Goal: Task Accomplishment & Management: Manage account settings

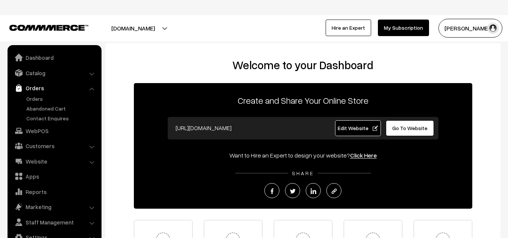
click at [39, 110] on link "Abandoned Cart" at bounding box center [61, 108] width 74 height 8
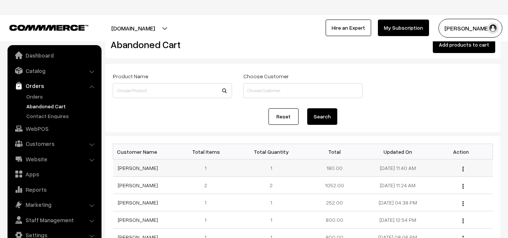
scroll to position [20, 0]
click at [54, 115] on link "Contact Enquires" at bounding box center [61, 116] width 74 height 8
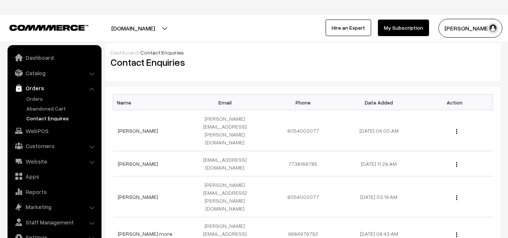
scroll to position [2, 0]
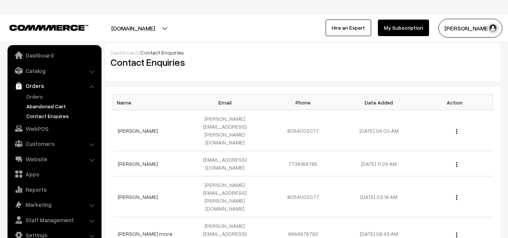
click at [44, 104] on link "Abandoned Cart" at bounding box center [61, 106] width 74 height 8
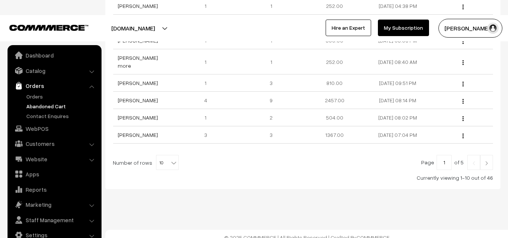
scroll to position [224, 0]
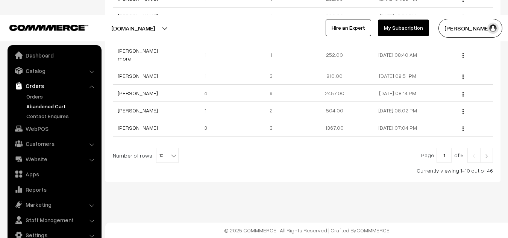
click at [488, 154] on img at bounding box center [486, 156] width 7 height 5
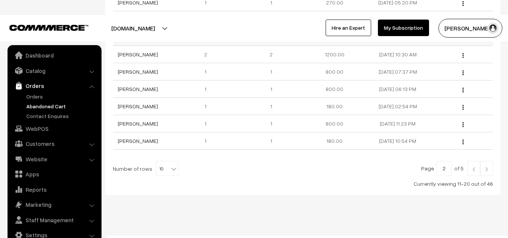
scroll to position [211, 0]
click at [473, 166] on img at bounding box center [473, 168] width 7 height 5
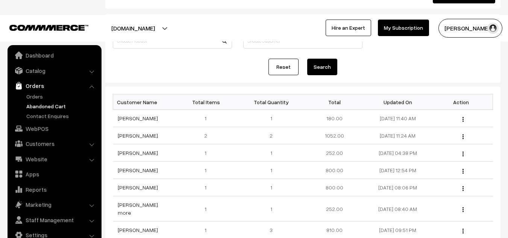
scroll to position [69, 0]
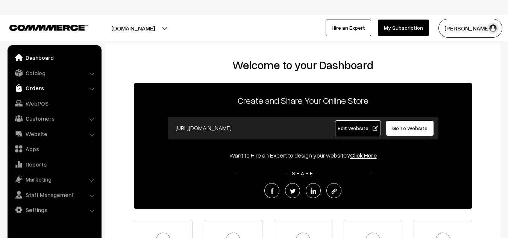
click at [36, 86] on link "Orders" at bounding box center [53, 88] width 89 height 14
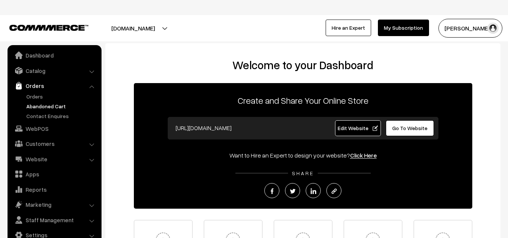
click at [54, 106] on link "Abandoned Cart" at bounding box center [61, 106] width 74 height 8
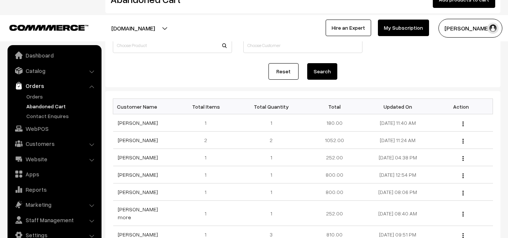
scroll to position [65, 0]
click at [39, 157] on link "Website" at bounding box center [53, 159] width 89 height 14
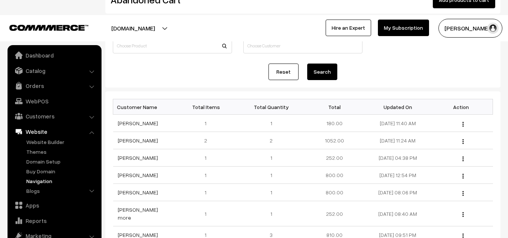
click at [35, 178] on link "Navigation" at bounding box center [61, 181] width 74 height 8
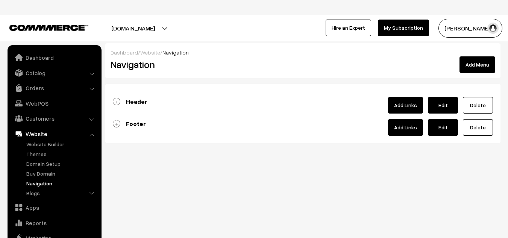
scroll to position [33, 0]
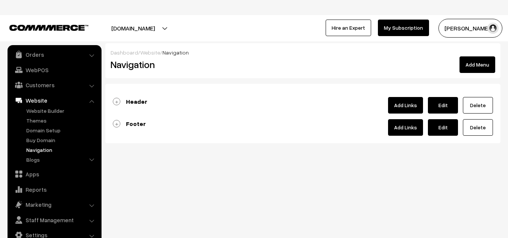
click at [116, 102] on link "Header" at bounding box center [130, 102] width 35 height 8
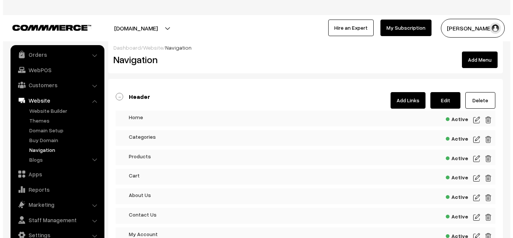
scroll to position [0, 0]
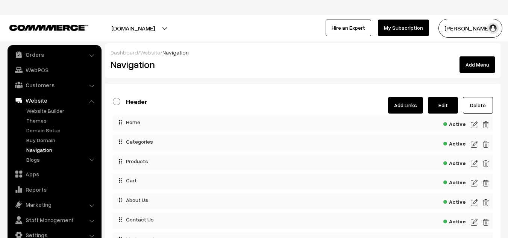
click at [395, 107] on link "Add Links" at bounding box center [405, 105] width 35 height 17
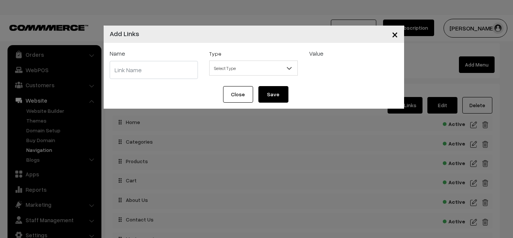
click at [148, 69] on input "text" at bounding box center [154, 70] width 89 height 18
type input "g"
type input "reviews"
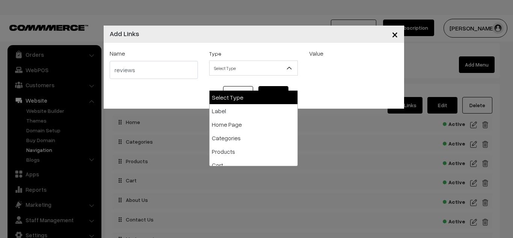
click at [242, 70] on span "Select Type" at bounding box center [254, 68] width 88 height 13
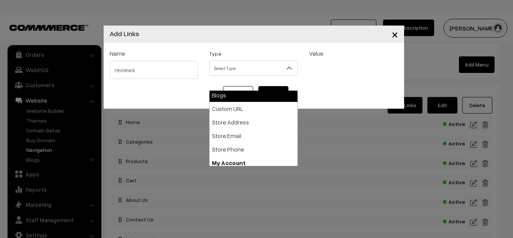
scroll to position [111, 0]
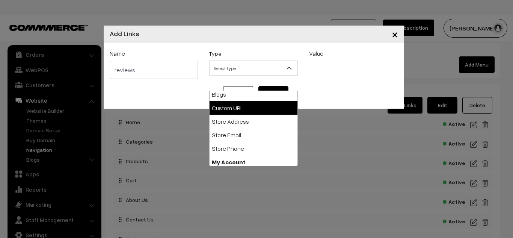
select select "web"
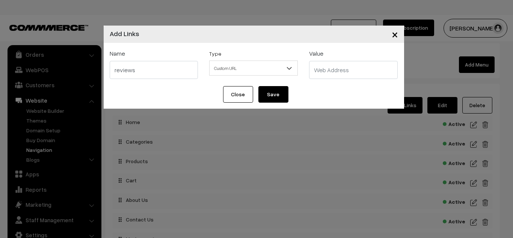
click at [328, 72] on input "text" at bounding box center [353, 70] width 89 height 18
click at [328, 70] on input "text" at bounding box center [353, 70] width 89 height 18
paste input "https://connectitgmb.com/r/glowrious"
type input "https://connectitgmb.com/r/glowrious"
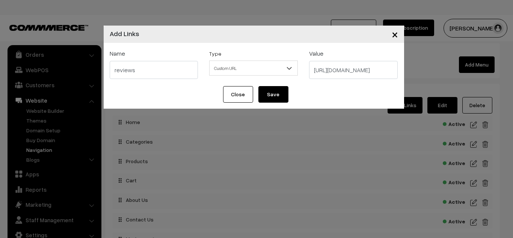
scroll to position [0, 0]
click at [273, 97] on button "Save" at bounding box center [273, 94] width 30 height 17
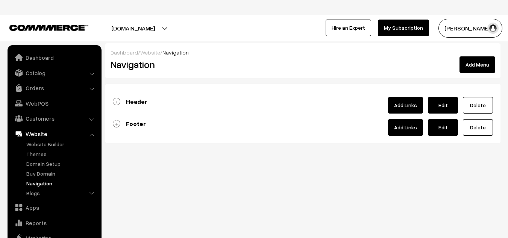
scroll to position [33, 0]
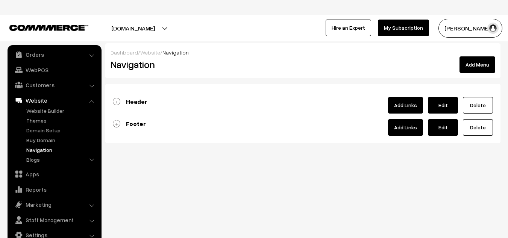
click at [116, 101] on link "Header" at bounding box center [130, 102] width 35 height 8
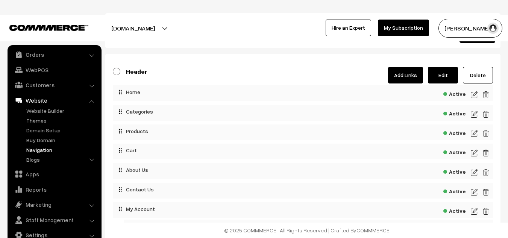
scroll to position [29, 0]
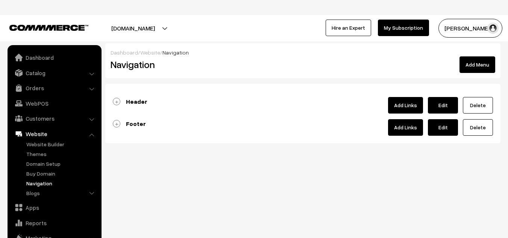
scroll to position [33, 0]
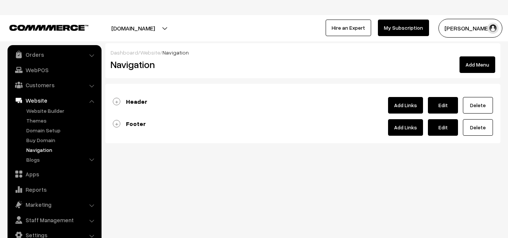
click at [118, 122] on link "Footer" at bounding box center [129, 124] width 33 height 8
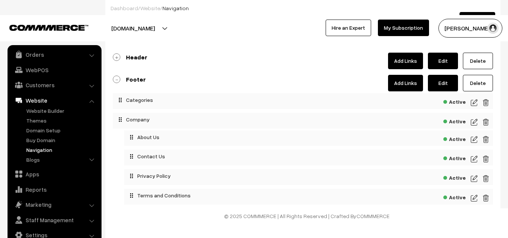
scroll to position [0, 0]
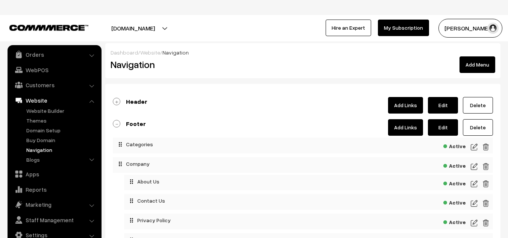
click at [118, 102] on link "Header" at bounding box center [130, 102] width 35 height 8
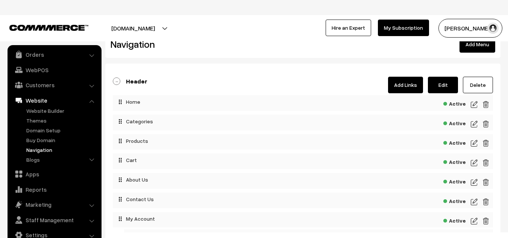
scroll to position [20, 0]
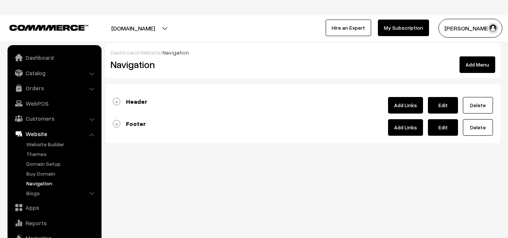
scroll to position [33, 0]
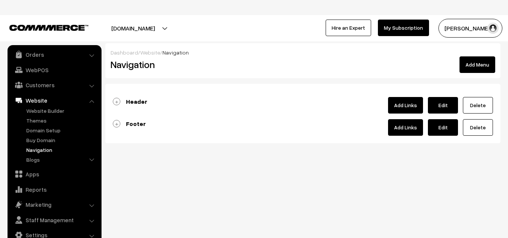
click at [115, 100] on link "Header" at bounding box center [130, 102] width 35 height 8
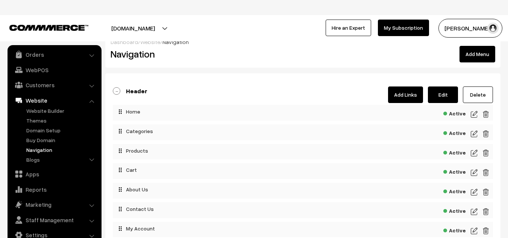
scroll to position [9, 0]
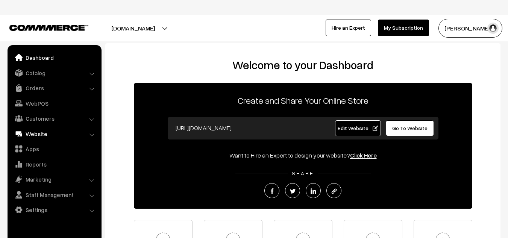
click at [40, 128] on link "Website" at bounding box center [53, 134] width 89 height 14
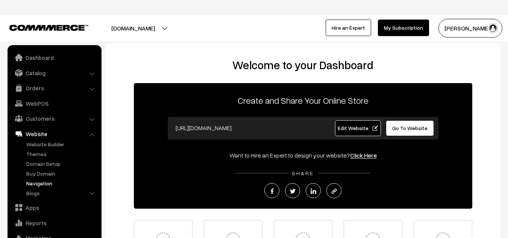
click at [44, 181] on link "Navigation" at bounding box center [61, 183] width 74 height 8
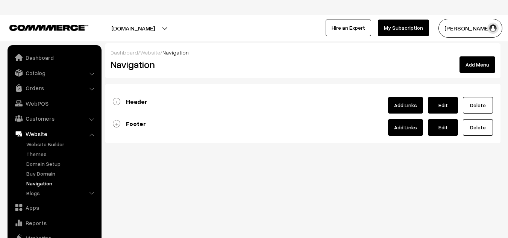
scroll to position [33, 0]
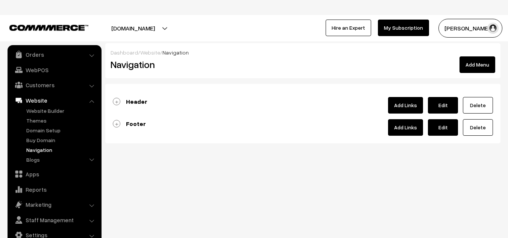
click at [116, 104] on link "Header" at bounding box center [130, 102] width 35 height 8
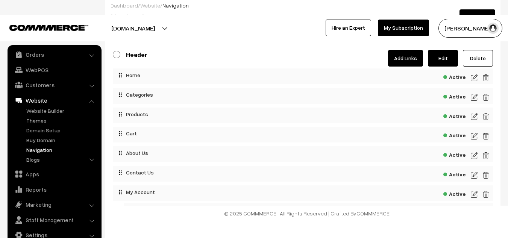
scroll to position [47, 0]
click at [36, 160] on link "Blogs" at bounding box center [61, 160] width 74 height 8
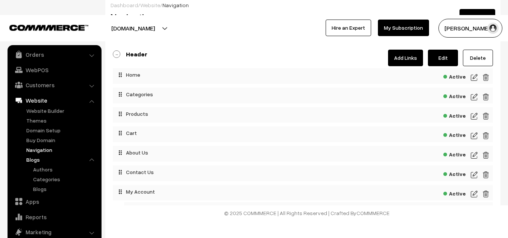
click at [45, 151] on link "Navigation" at bounding box center [61, 150] width 74 height 8
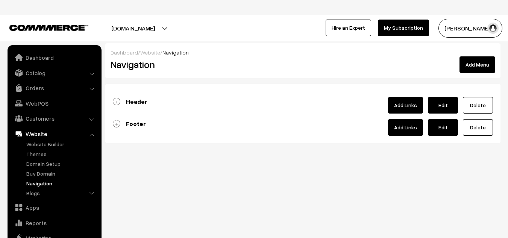
scroll to position [33, 0]
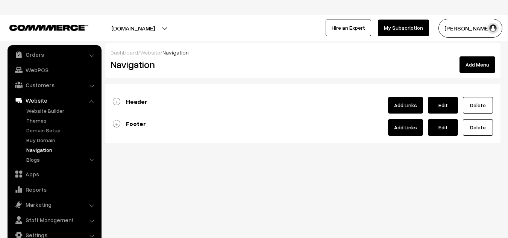
click at [118, 103] on link "Header" at bounding box center [130, 102] width 35 height 8
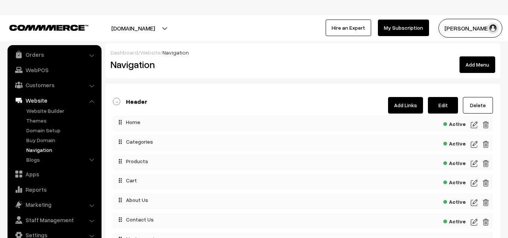
scroll to position [0, 0]
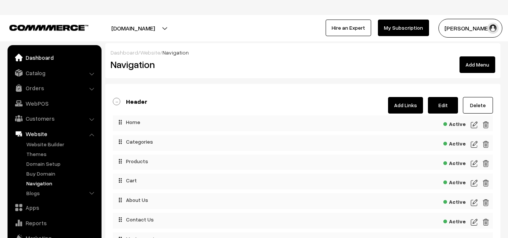
click at [35, 55] on link "Dashboard" at bounding box center [53, 58] width 89 height 14
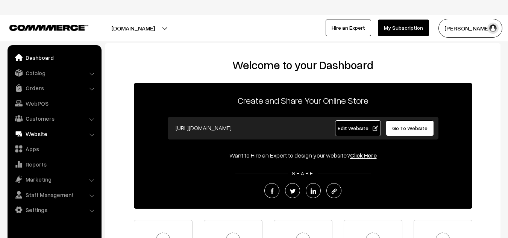
click at [37, 135] on link "Website" at bounding box center [53, 134] width 89 height 14
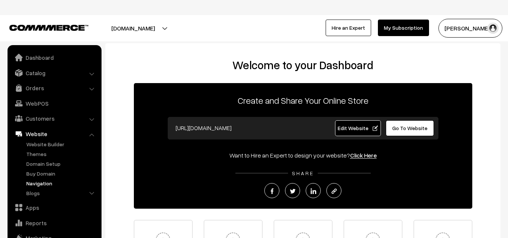
click at [41, 186] on link "Navigation" at bounding box center [61, 183] width 74 height 8
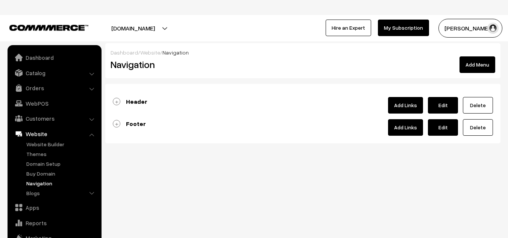
scroll to position [33, 0]
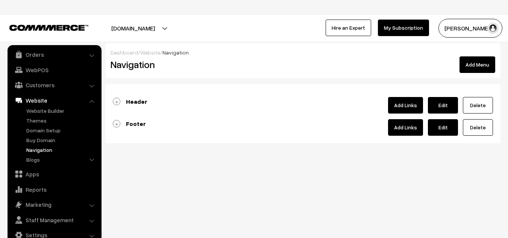
click at [118, 101] on link "Header" at bounding box center [130, 102] width 35 height 8
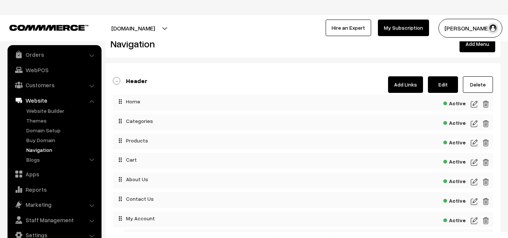
scroll to position [21, 0]
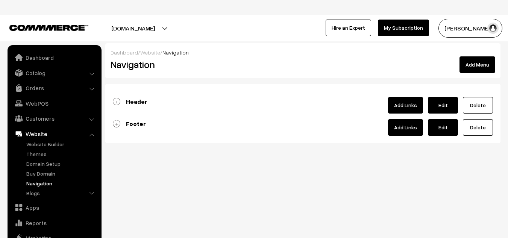
scroll to position [33, 0]
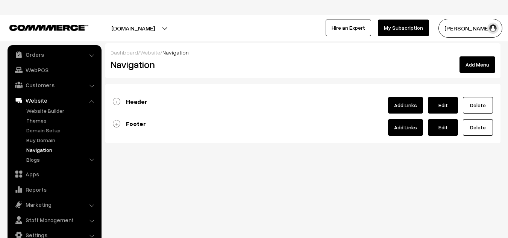
click at [118, 103] on link "Header" at bounding box center [130, 102] width 35 height 8
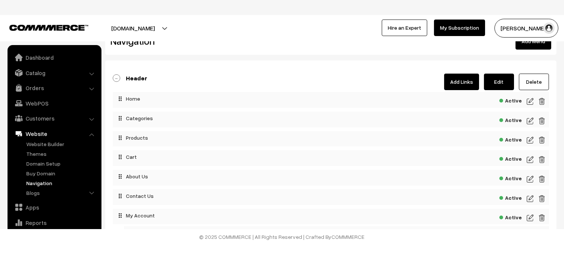
scroll to position [0, 0]
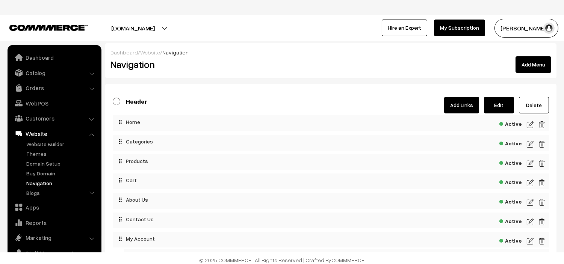
click at [513, 26] on img "button" at bounding box center [548, 28] width 11 height 11
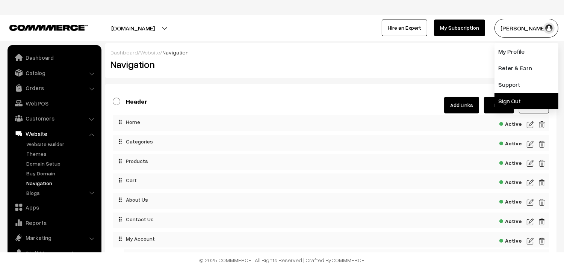
click at [513, 100] on link "Sign Out" at bounding box center [526, 101] width 64 height 17
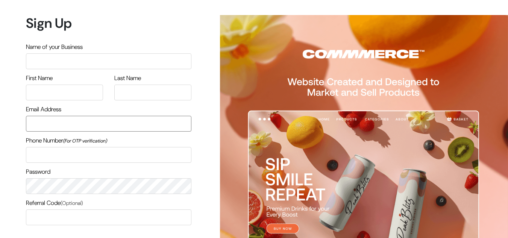
type input "[EMAIL_ADDRESS][DOMAIN_NAME]"
click at [88, 61] on input "text" at bounding box center [108, 61] width 165 height 16
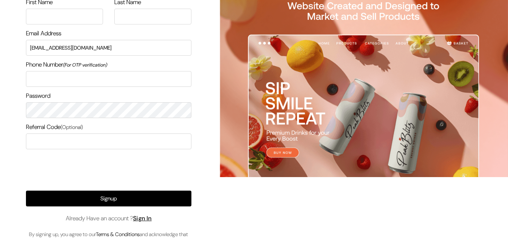
scroll to position [73, 0]
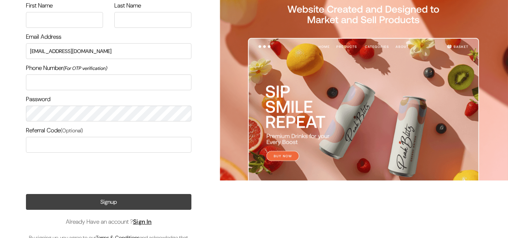
click at [83, 201] on button "Signup" at bounding box center [108, 202] width 165 height 16
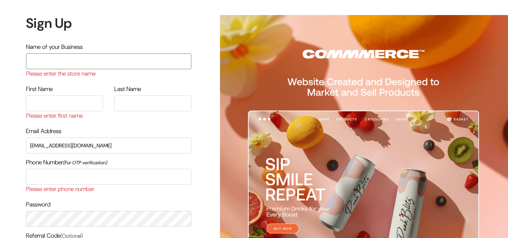
scroll to position [123, 0]
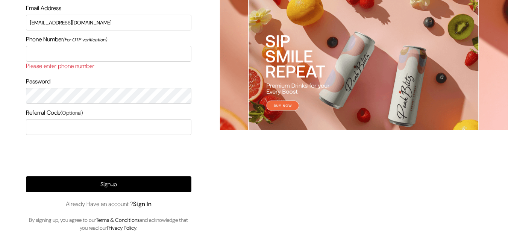
click at [152, 204] on link "Sign In" at bounding box center [142, 204] width 19 height 8
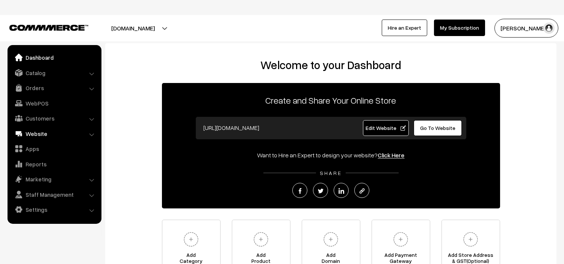
click at [42, 131] on link "Website" at bounding box center [53, 134] width 89 height 14
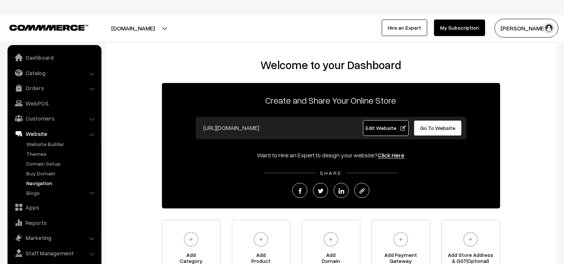
click at [42, 181] on link "Navigation" at bounding box center [61, 183] width 74 height 8
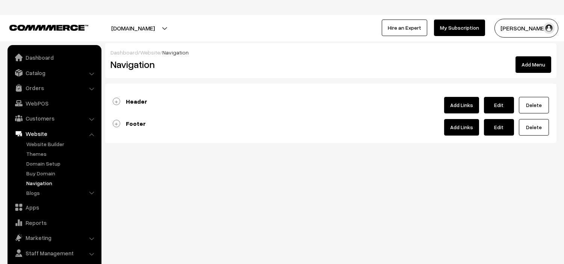
click at [116, 101] on link "Header" at bounding box center [130, 102] width 35 height 8
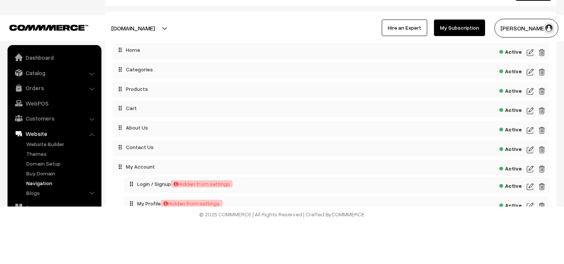
scroll to position [93, 0]
